Goal: Navigation & Orientation: Find specific page/section

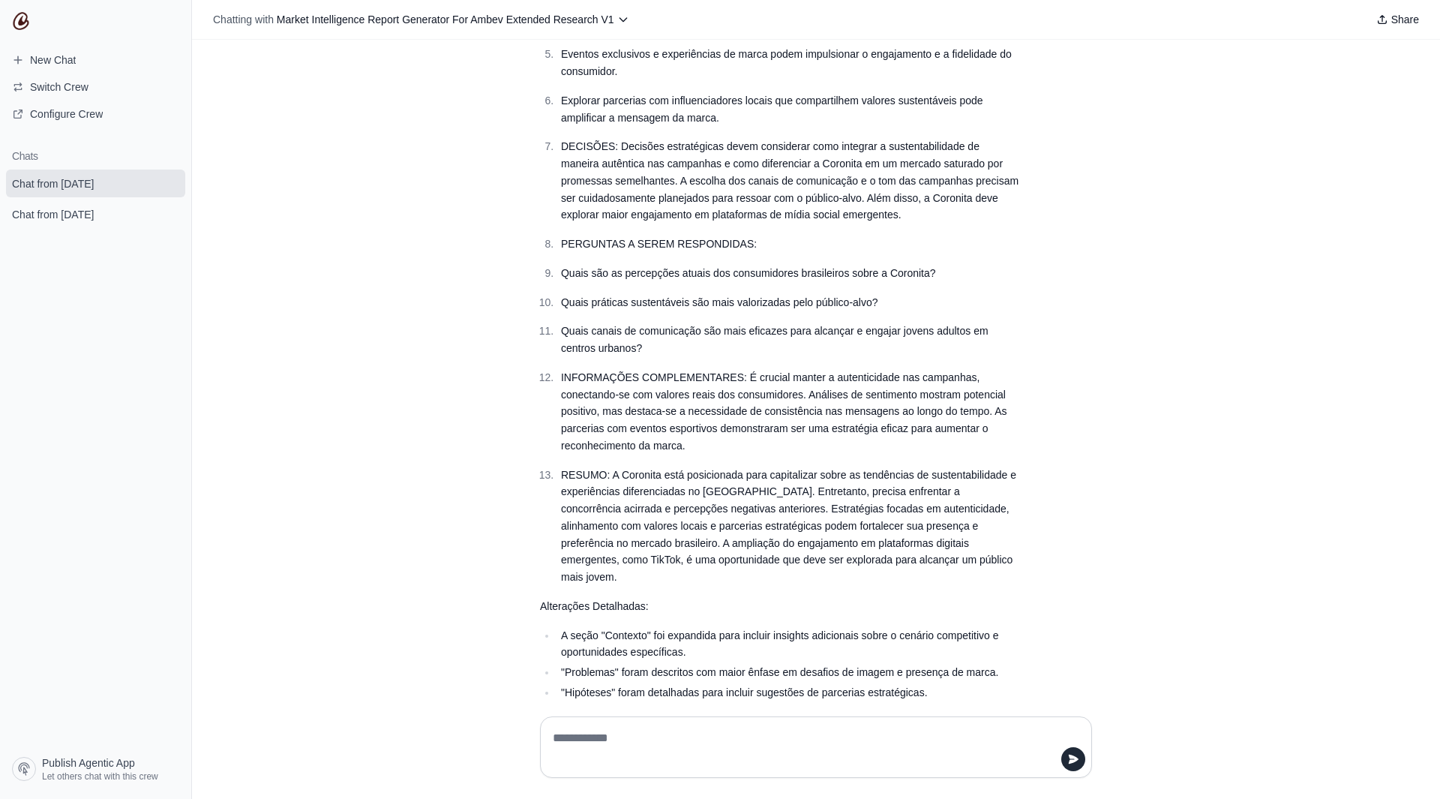
scroll to position [629, 0]
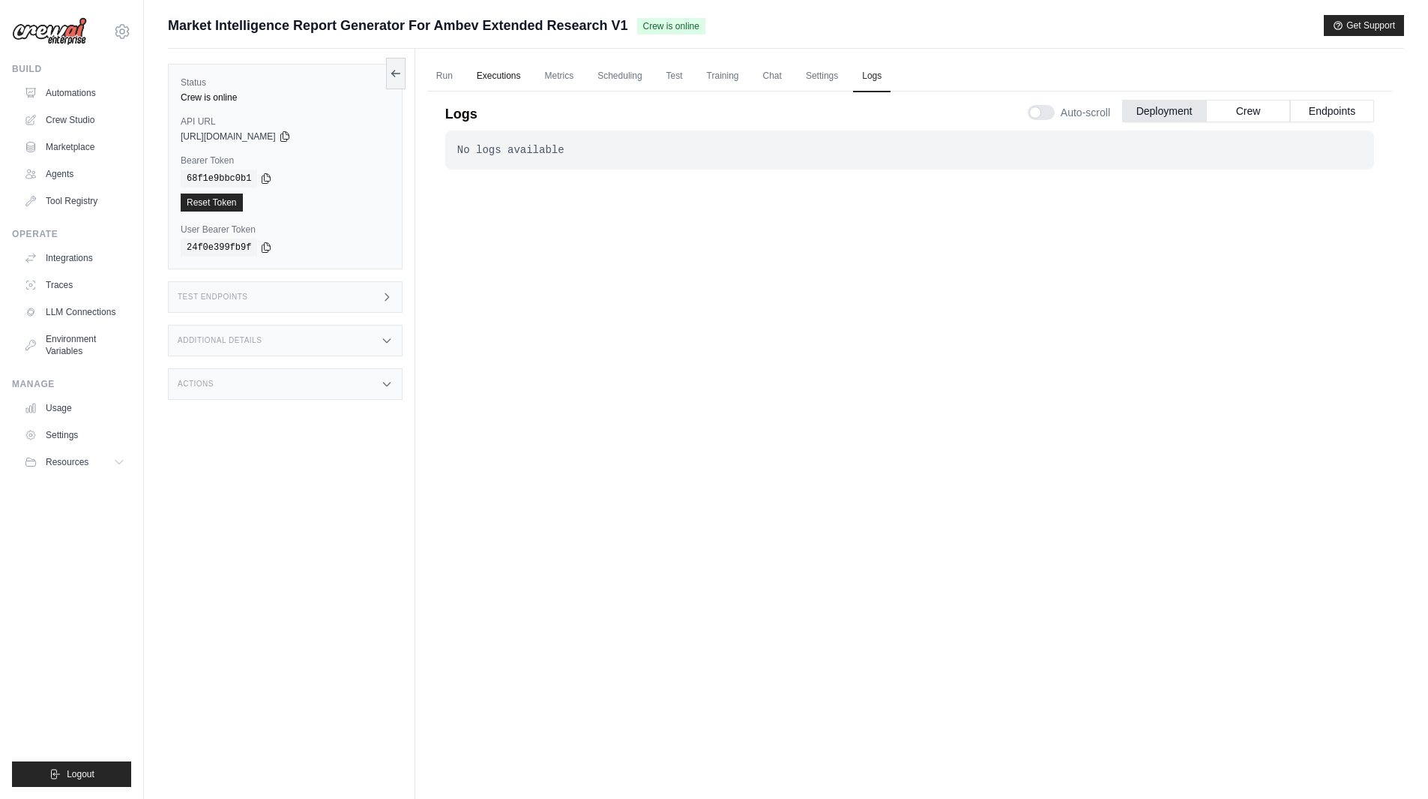
click at [505, 75] on link "Executions" at bounding box center [499, 76] width 62 height 31
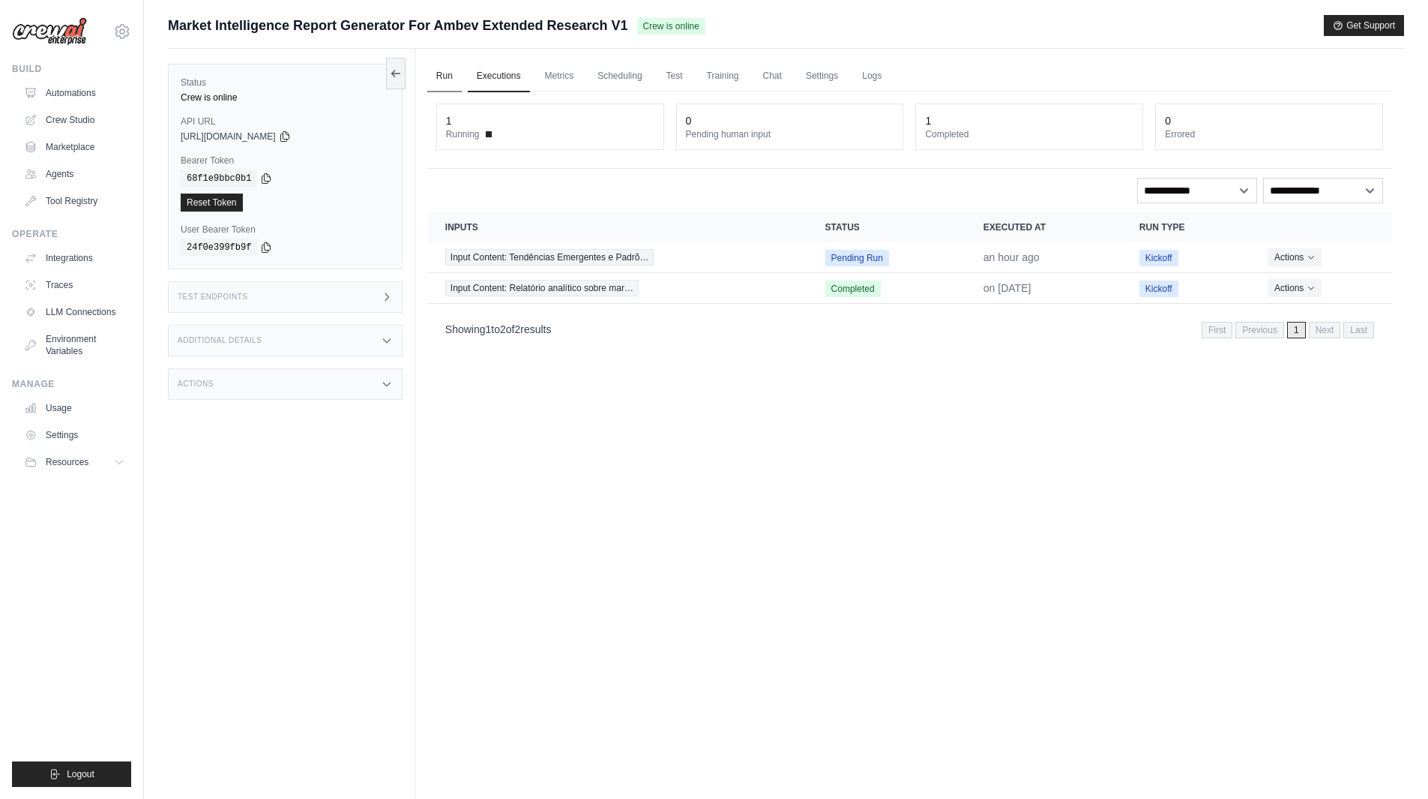
click at [445, 75] on link "Run" at bounding box center [444, 76] width 34 height 31
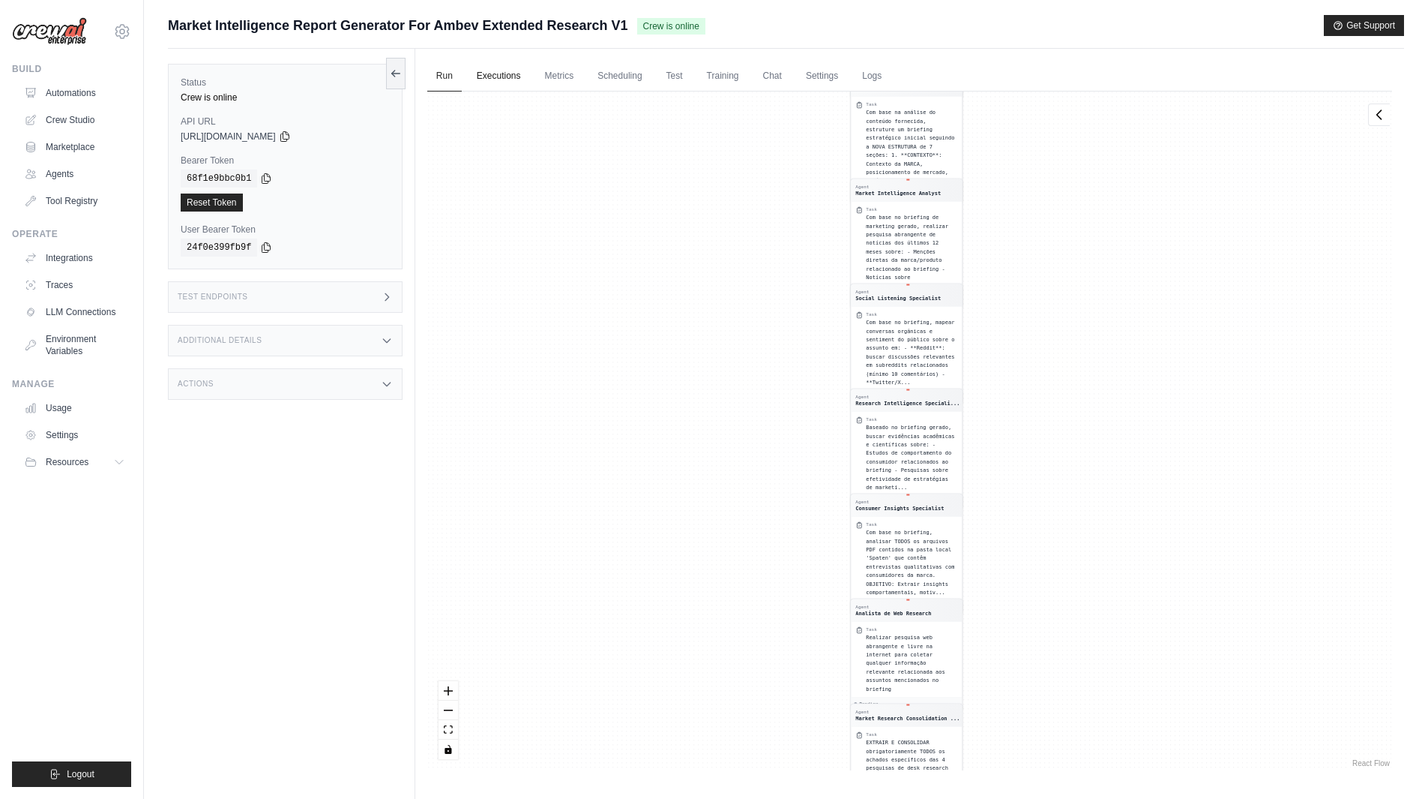
click at [500, 77] on link "Executions" at bounding box center [499, 76] width 62 height 31
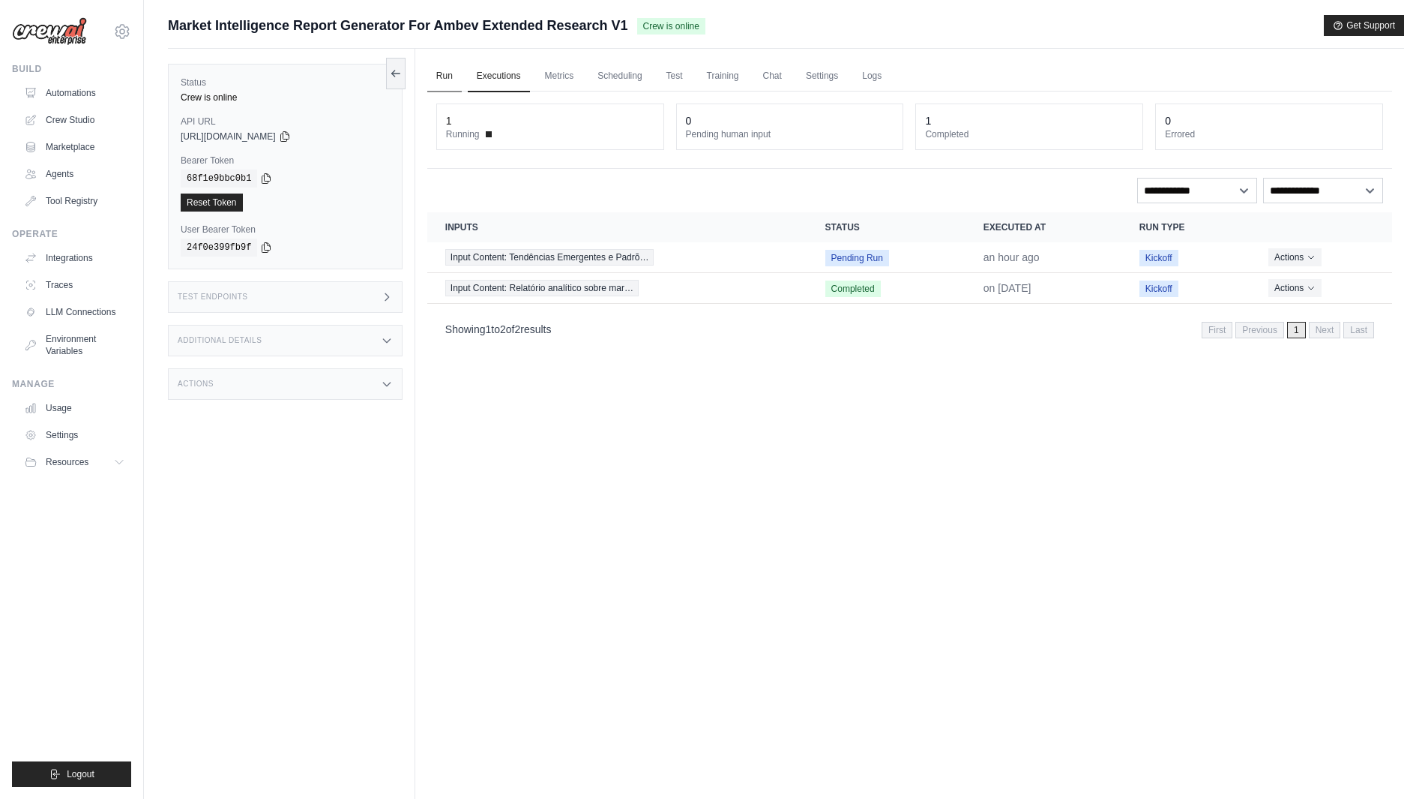
click at [456, 78] on link "Run" at bounding box center [444, 76] width 34 height 31
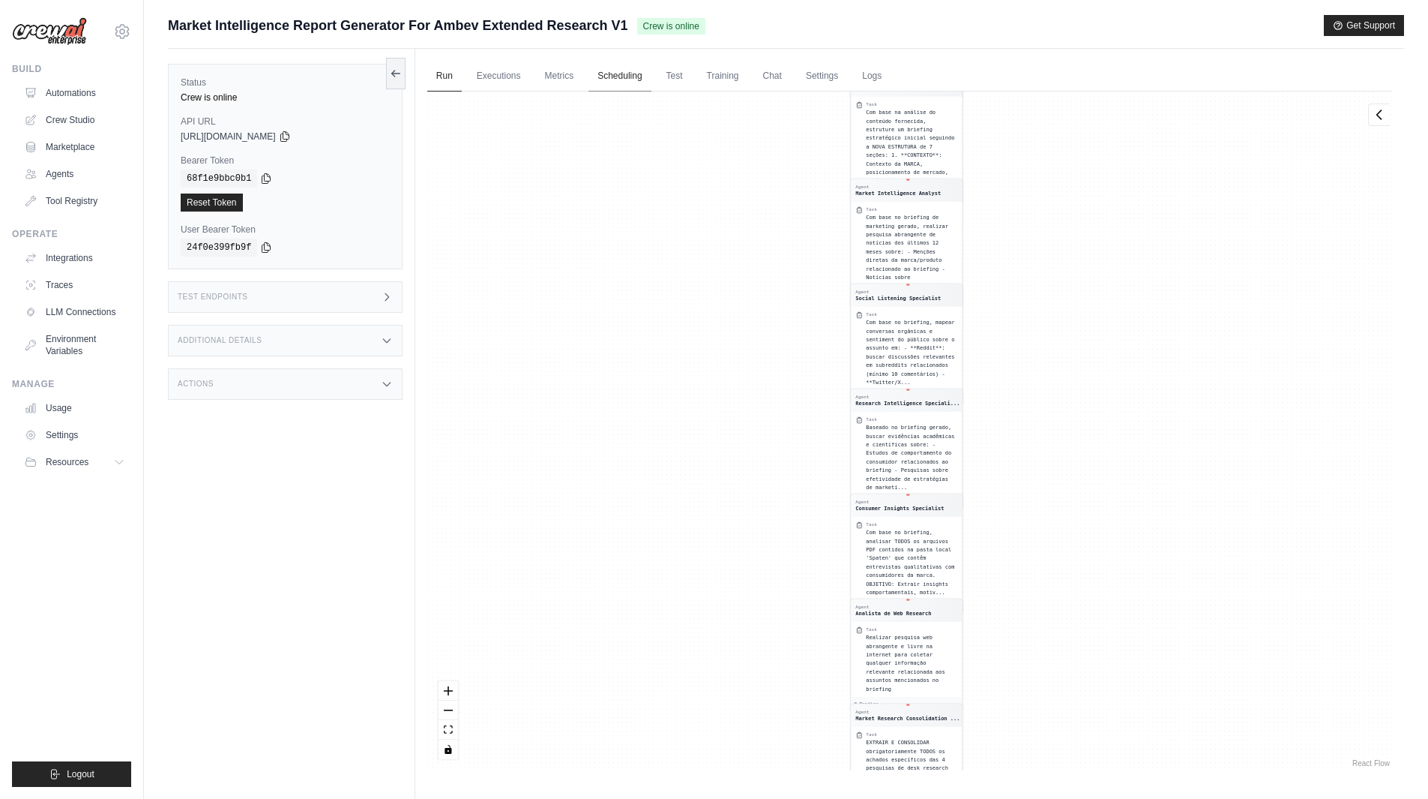
click at [599, 78] on link "Scheduling" at bounding box center [620, 76] width 62 height 31
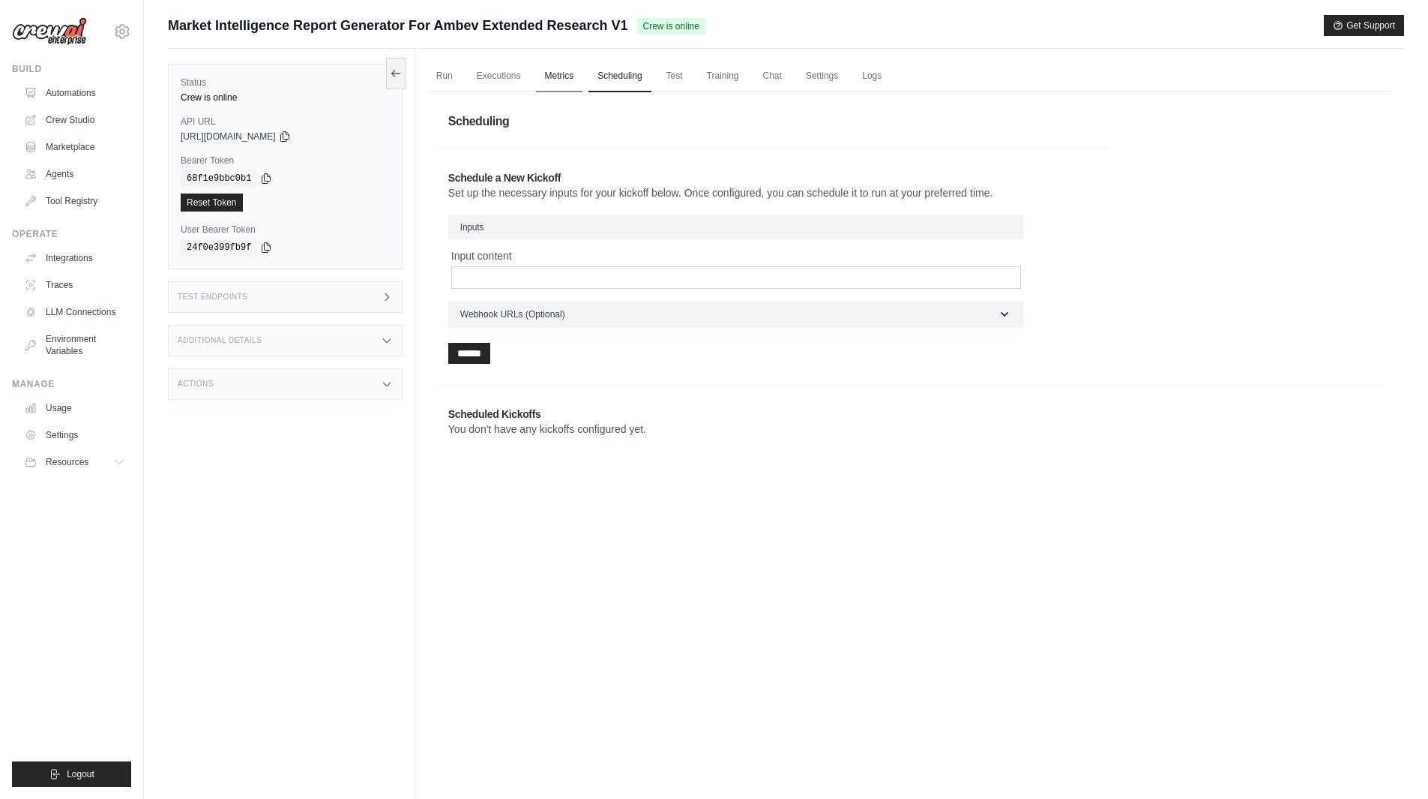
click at [563, 79] on link "Metrics" at bounding box center [559, 76] width 47 height 31
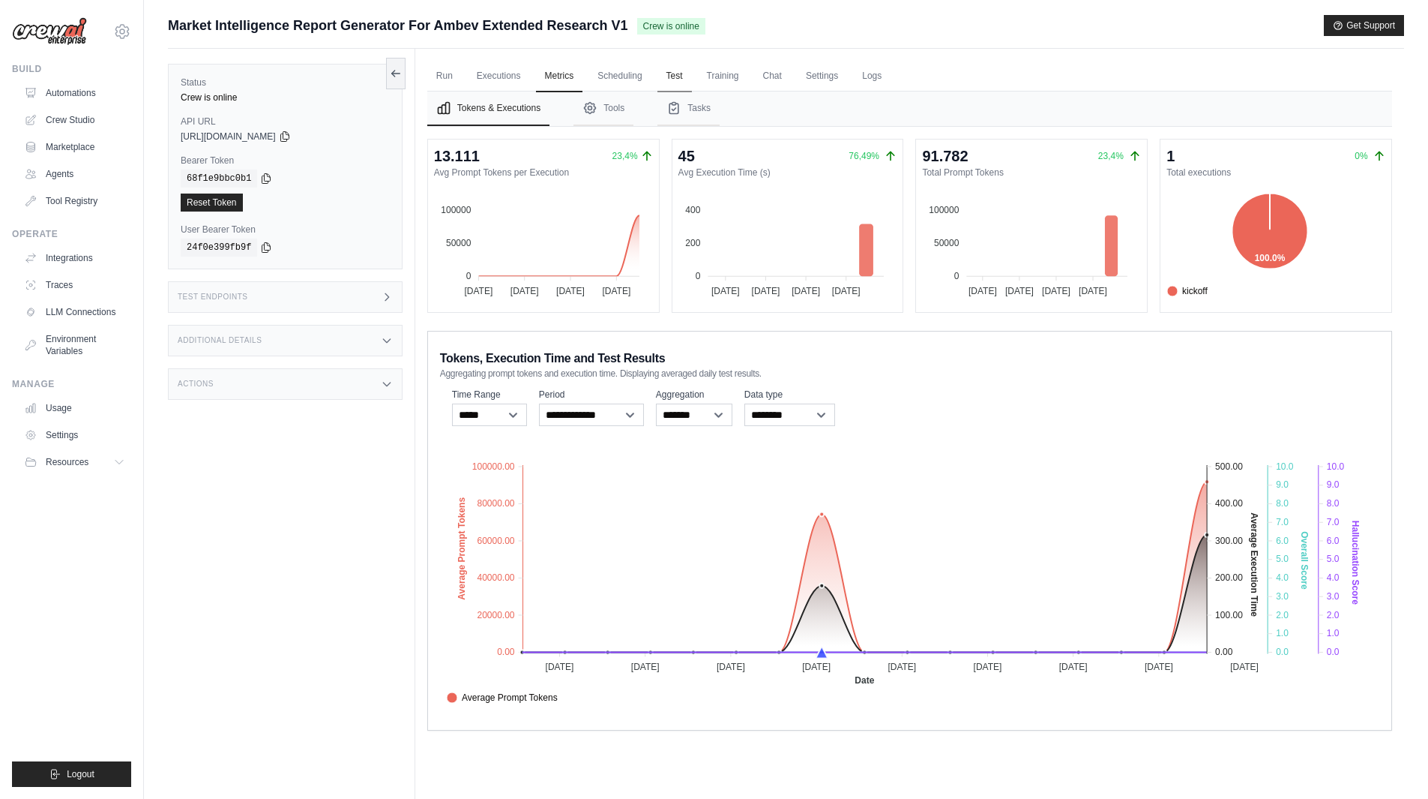
click at [677, 75] on link "Test" at bounding box center [675, 76] width 34 height 31
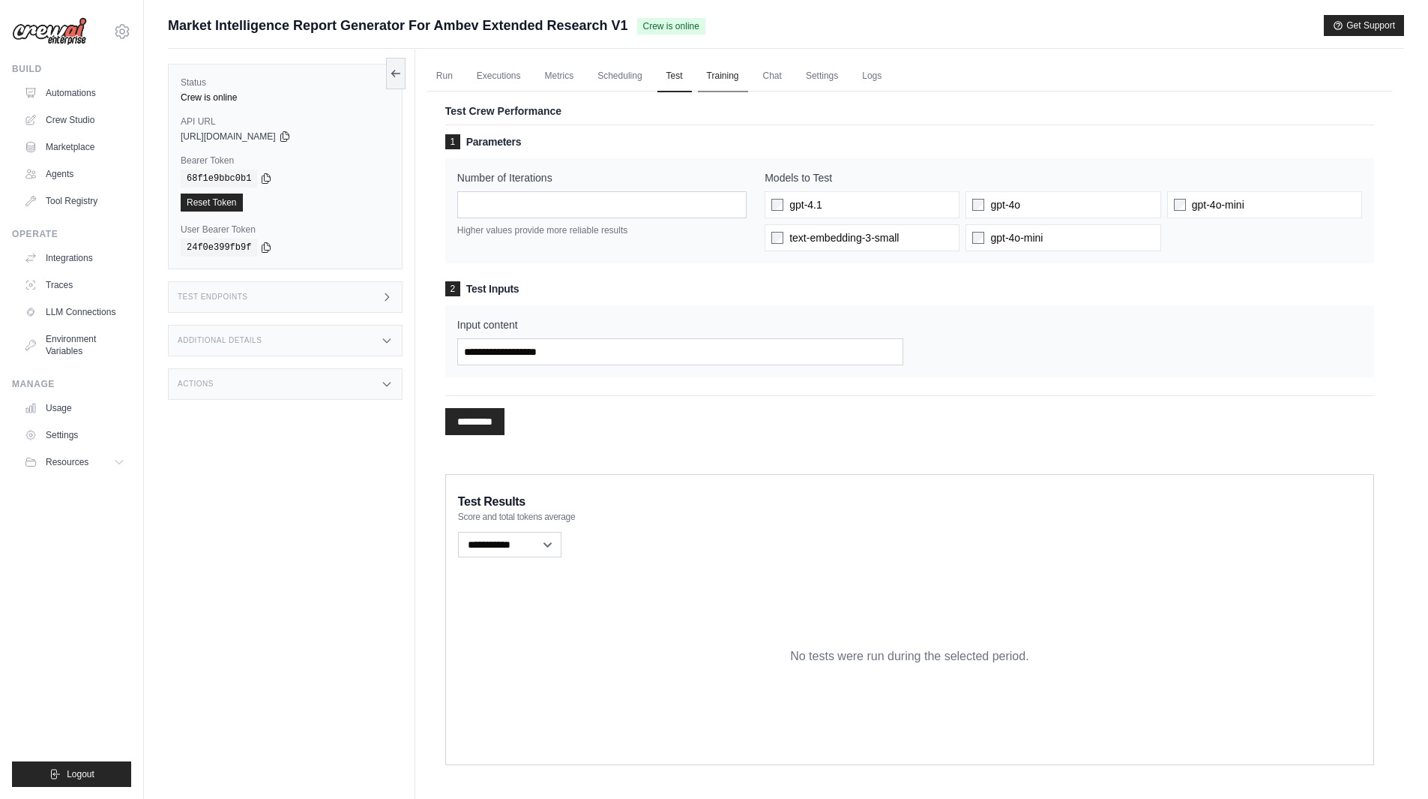
click at [719, 73] on link "Training" at bounding box center [723, 76] width 50 height 31
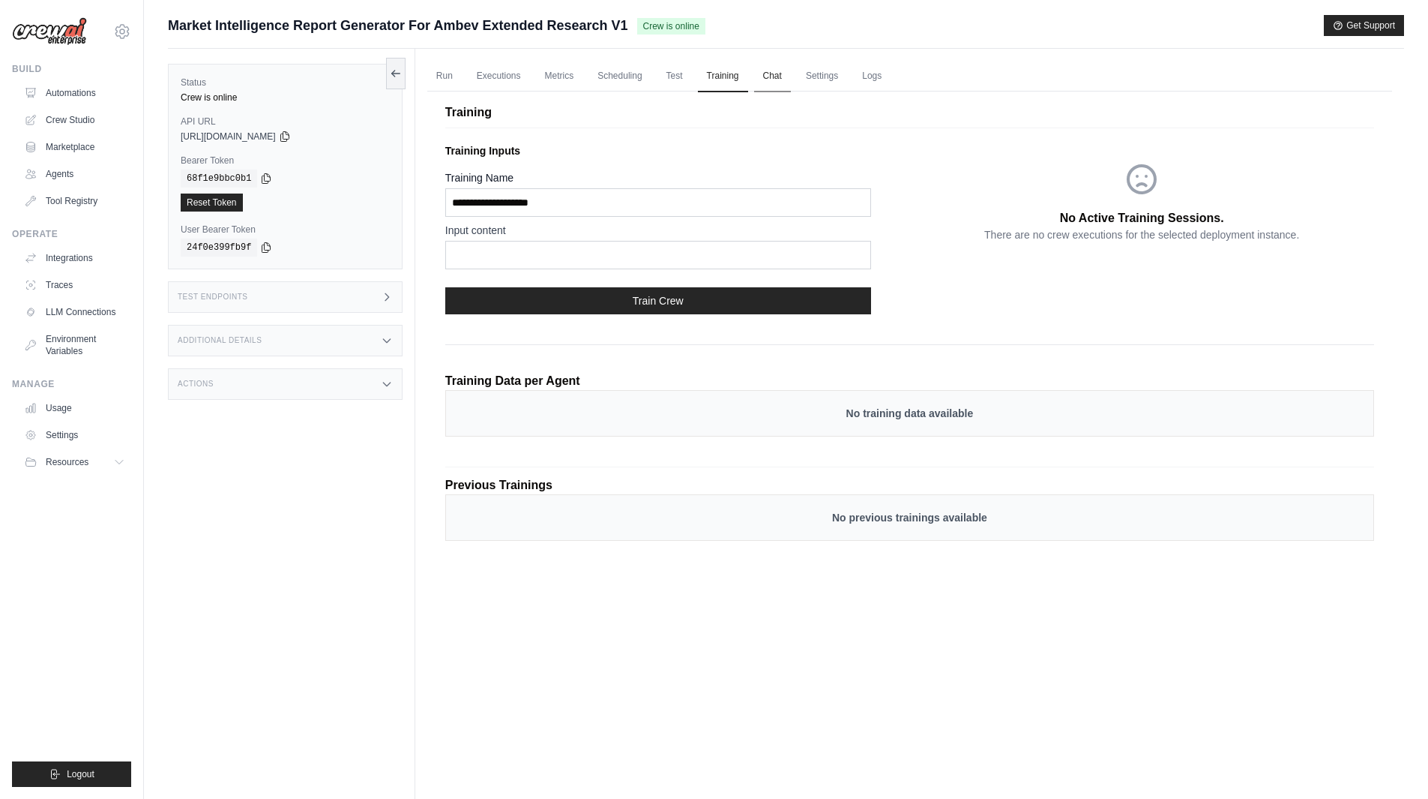
click at [772, 73] on link "Chat" at bounding box center [772, 76] width 37 height 31
click at [509, 75] on link "Executions" at bounding box center [499, 76] width 62 height 31
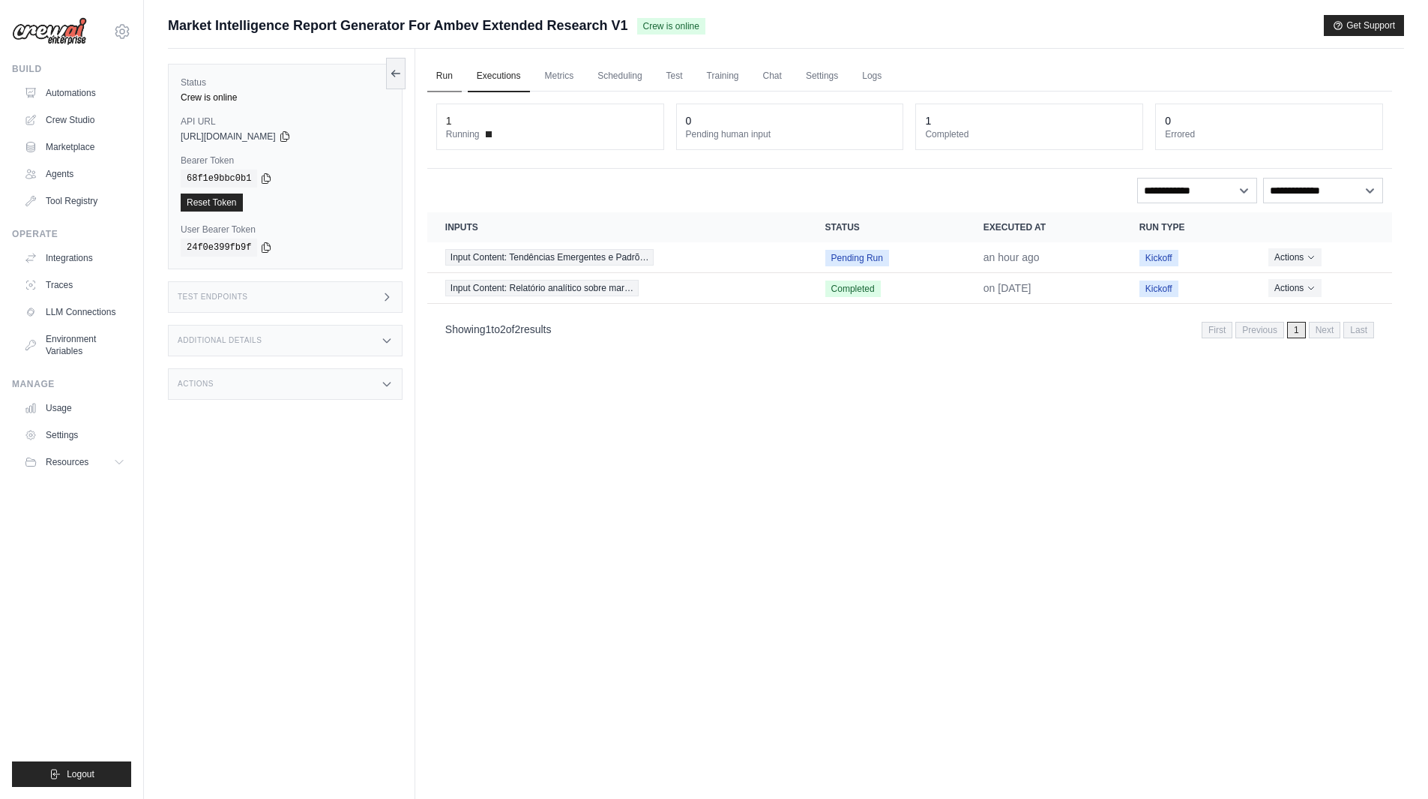
click at [460, 79] on link "Run" at bounding box center [444, 76] width 34 height 31
